Goal: Transaction & Acquisition: Purchase product/service

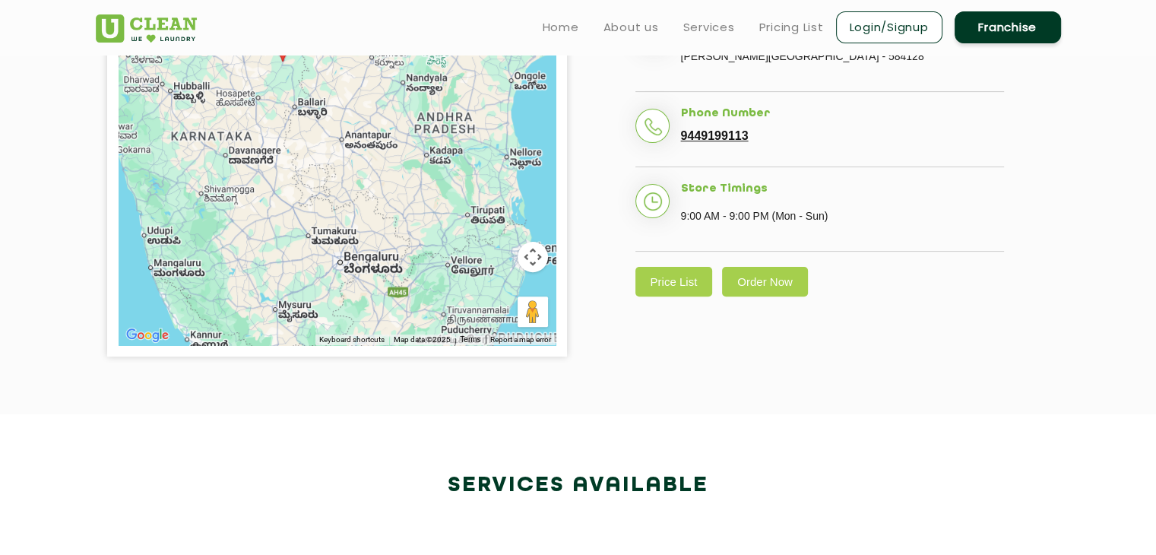
scroll to position [405, 0]
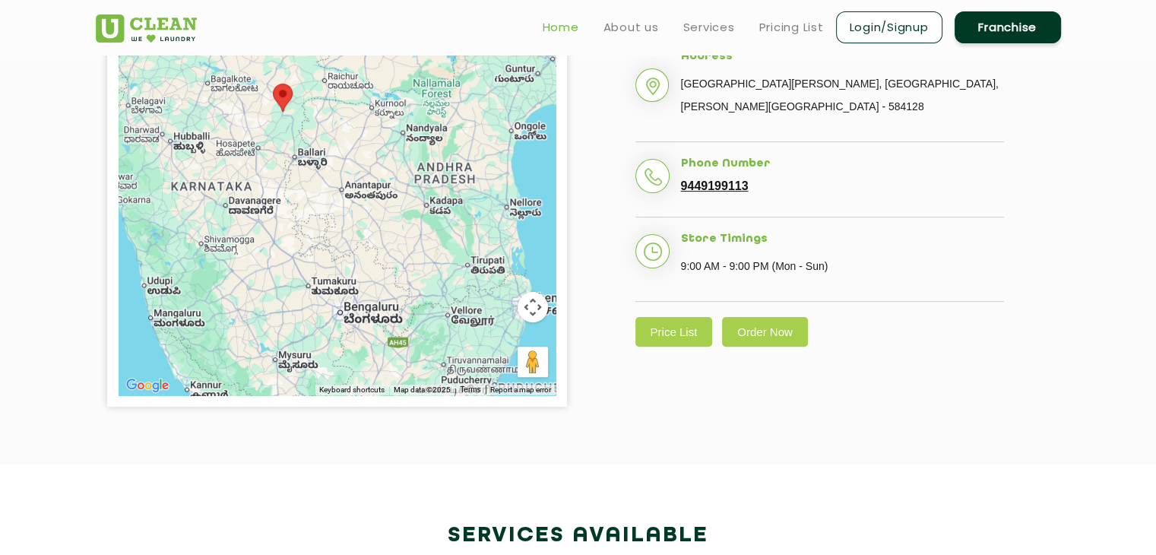
click at [558, 31] on link "Home" at bounding box center [561, 27] width 36 height 18
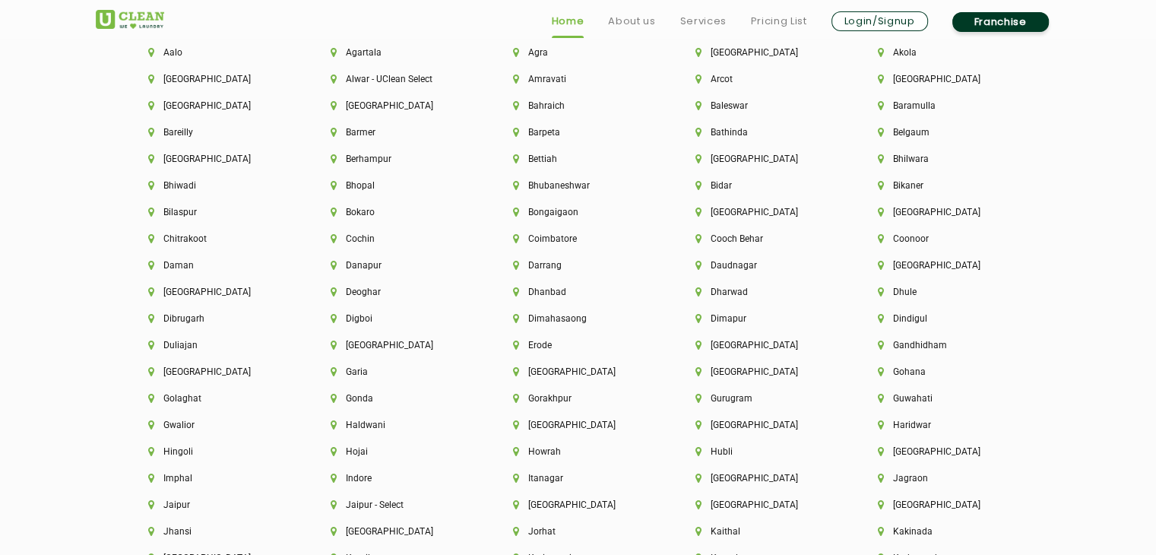
scroll to position [3644, 0]
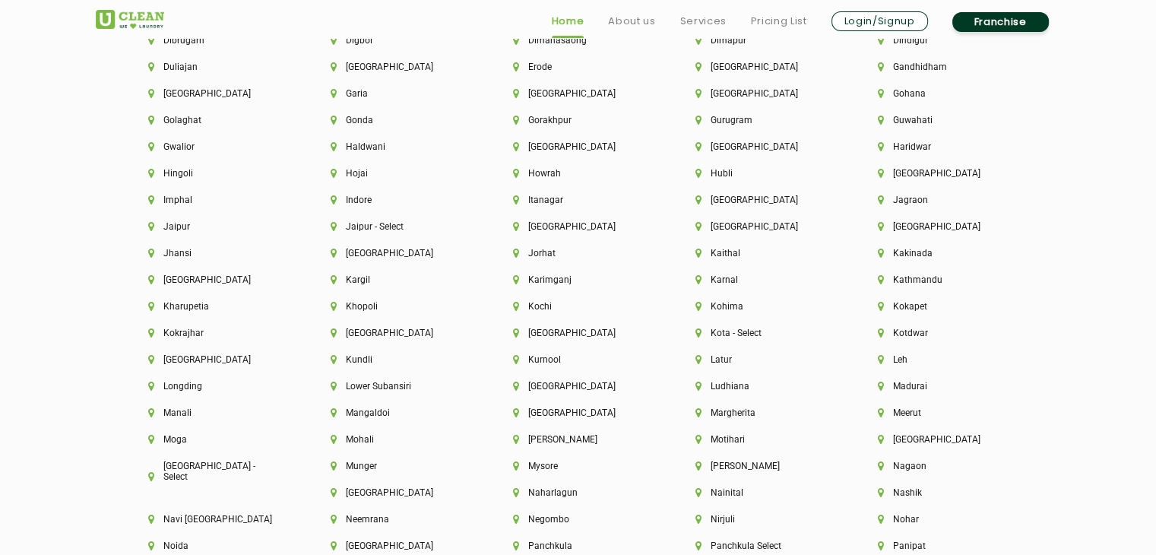
click at [24, 333] on section "Cities We Deliver to [GEOGRAPHIC_DATA] [GEOGRAPHIC_DATA] [GEOGRAPHIC_DATA] [GEO…" at bounding box center [578, 253] width 1156 height 1267
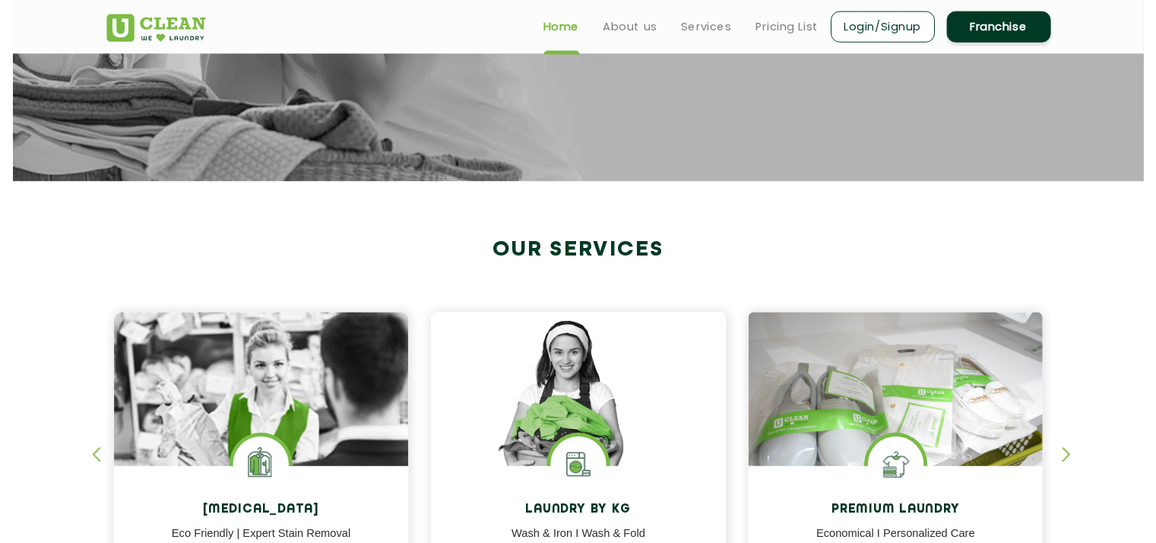
scroll to position [0, 0]
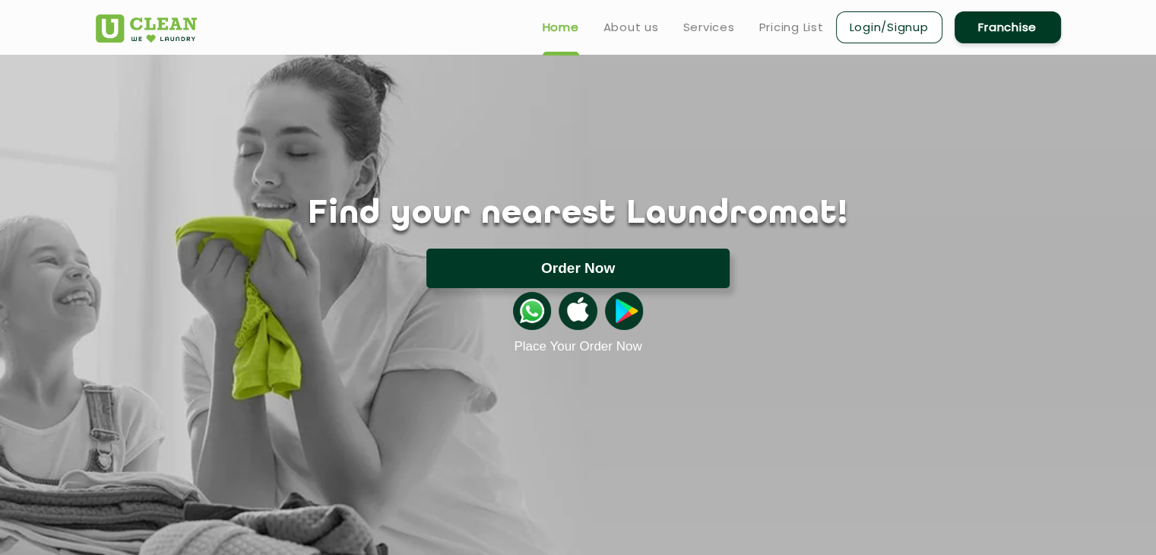
click at [471, 277] on button "Order Now" at bounding box center [577, 268] width 303 height 40
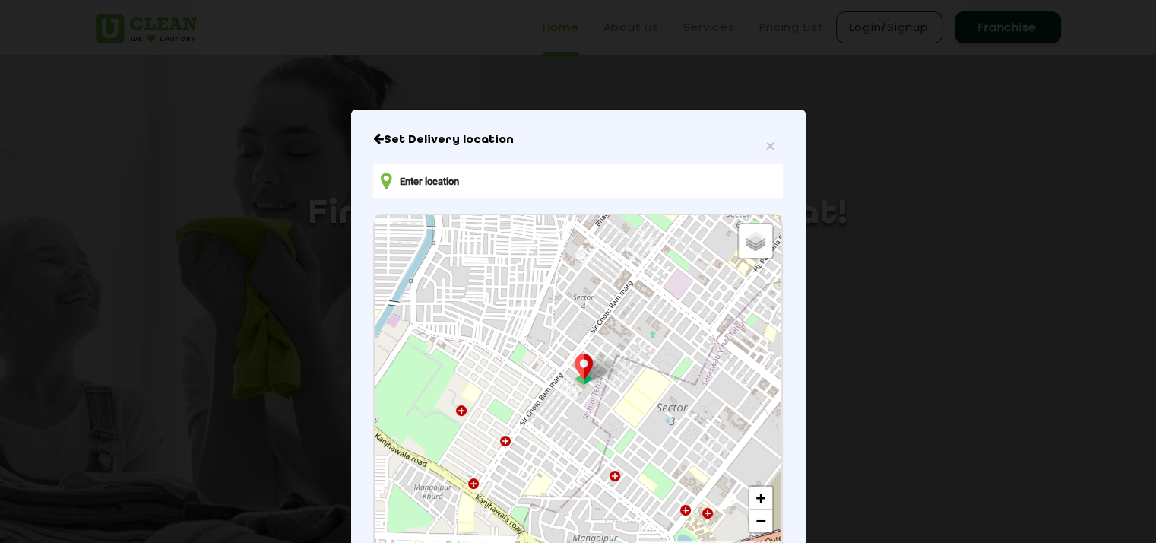
click at [462, 196] on input "text" at bounding box center [577, 180] width 409 height 34
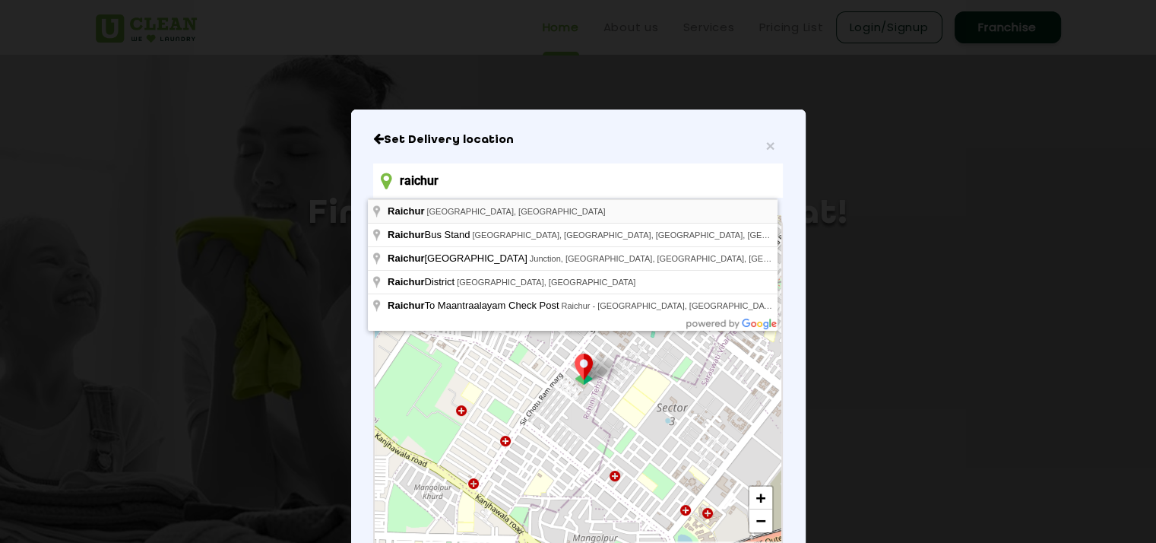
type input "Raichur, [GEOGRAPHIC_DATA], [GEOGRAPHIC_DATA]"
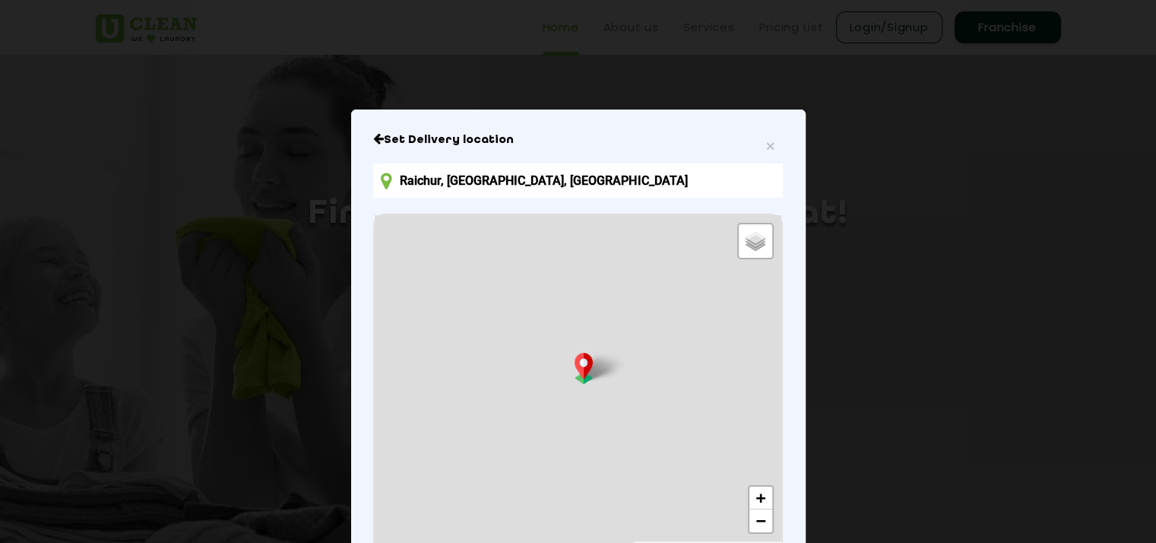
scroll to position [163, 0]
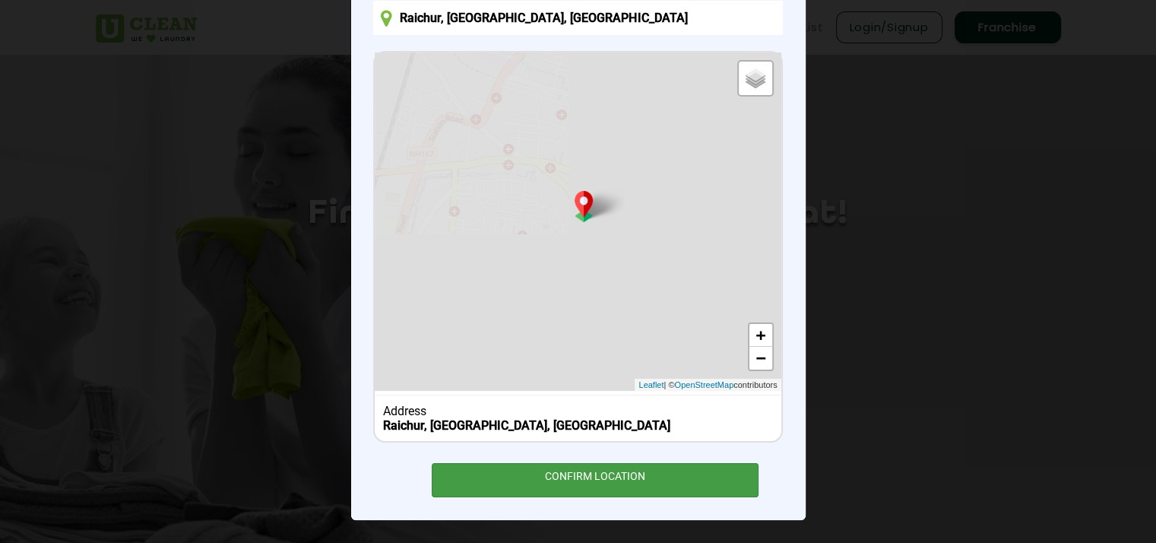
click at [559, 479] on div "CONFIRM LOCATION" at bounding box center [595, 480] width 327 height 34
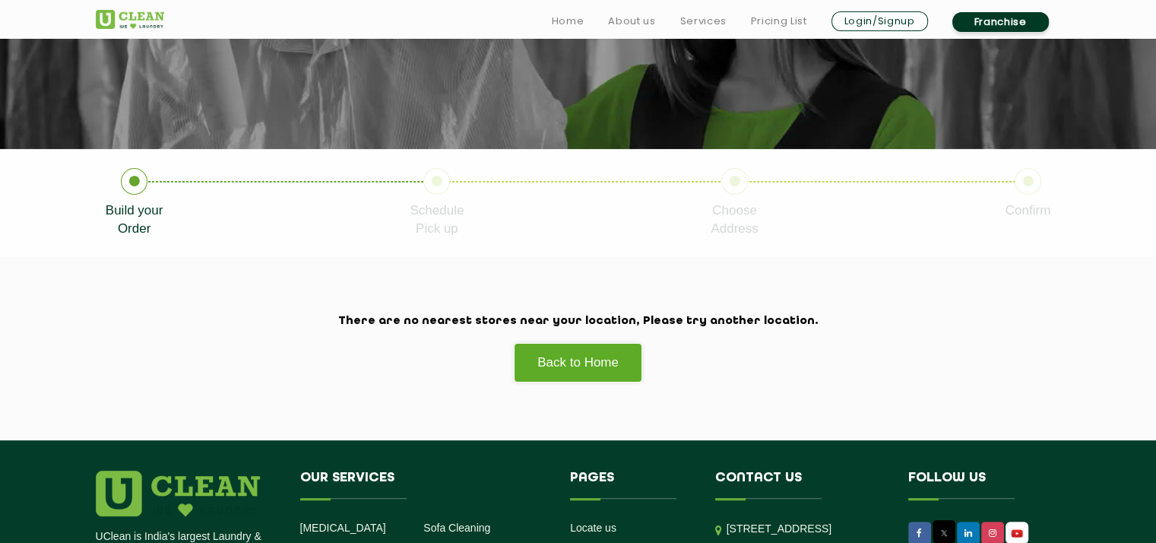
scroll to position [463, 0]
